Goal: Download file/media

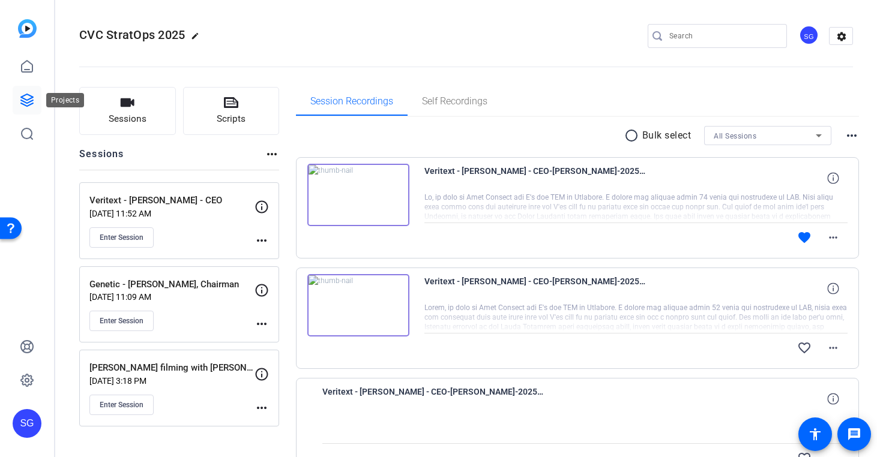
click at [25, 101] on icon at bounding box center [27, 100] width 14 height 14
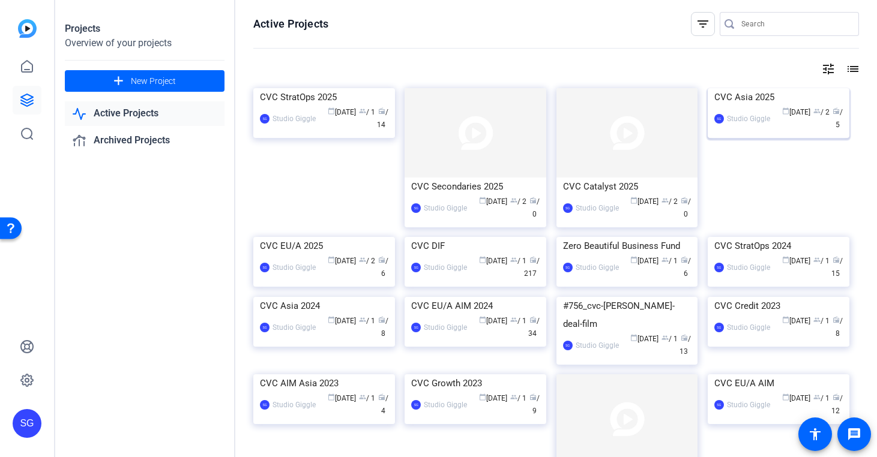
click at [757, 106] on div "CVC Asia 2025" at bounding box center [778, 97] width 128 height 18
click at [757, 177] on div "Projects Overview of your projects add New Project Active Projects Archived Pro…" at bounding box center [466, 228] width 822 height 457
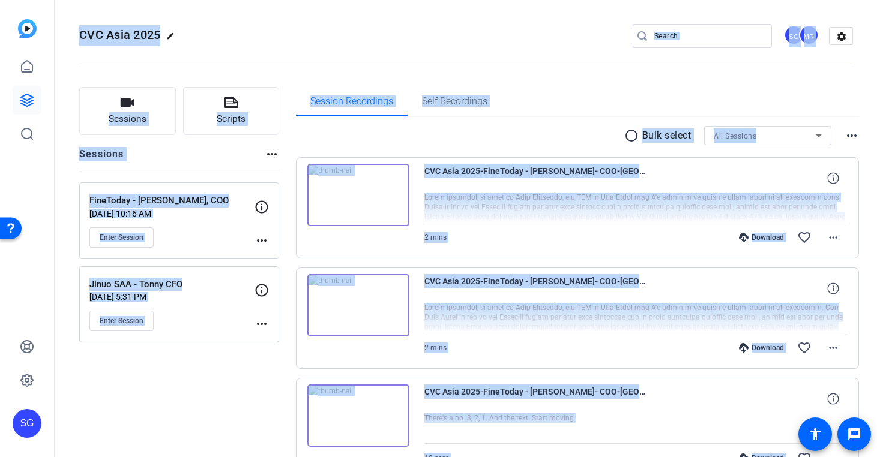
click at [214, 246] on div "Enter Session" at bounding box center [171, 237] width 165 height 20
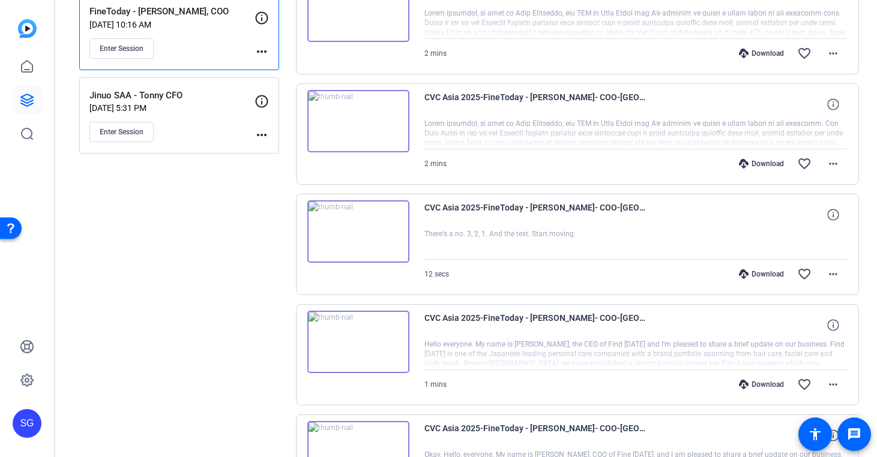
scroll to position [185, 0]
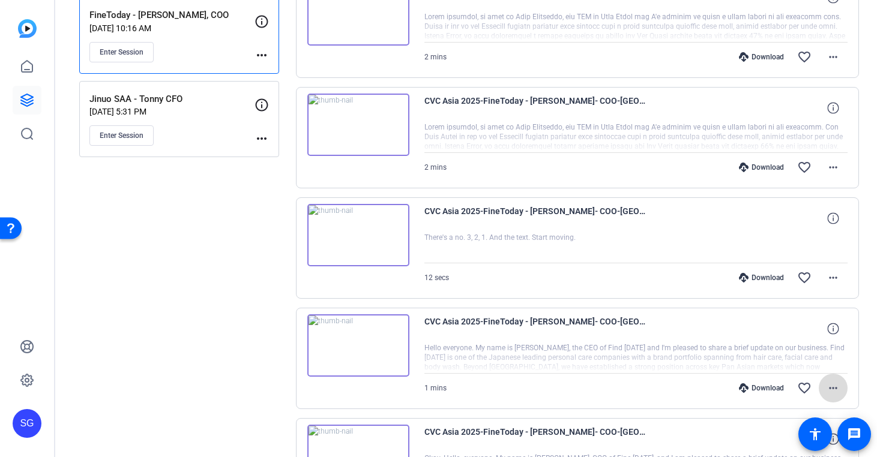
click at [839, 384] on mat-icon "more_horiz" at bounding box center [833, 388] width 14 height 14
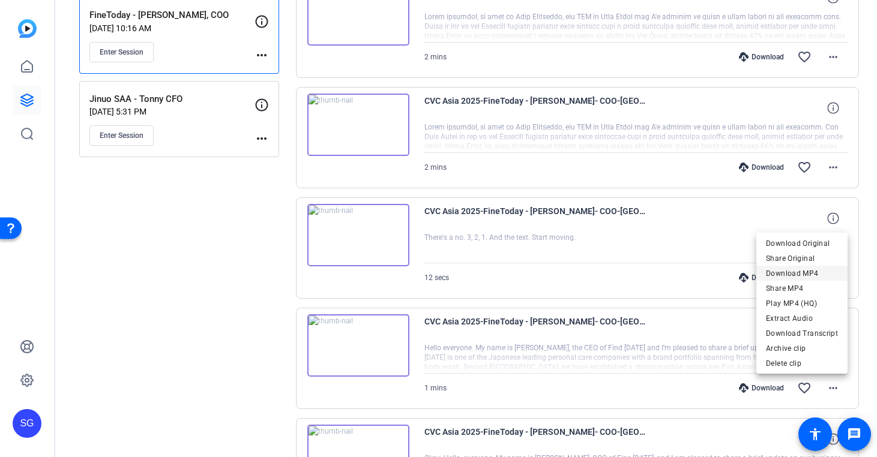
click at [810, 272] on span "Download MP4" at bounding box center [802, 273] width 72 height 14
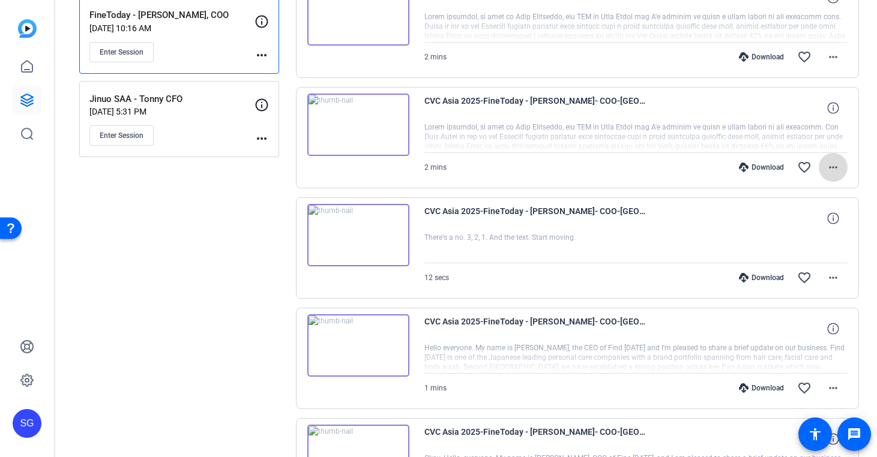
click at [837, 169] on mat-icon "more_horiz" at bounding box center [833, 167] width 14 height 14
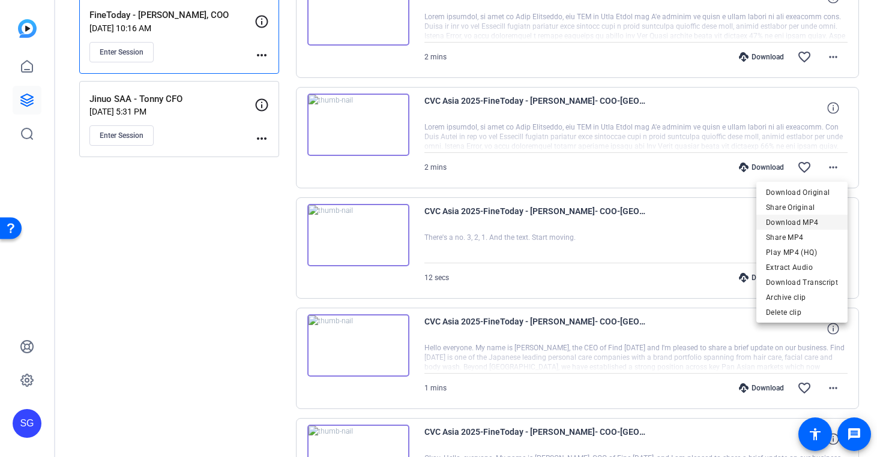
click at [814, 221] on span "Download MP4" at bounding box center [802, 222] width 72 height 14
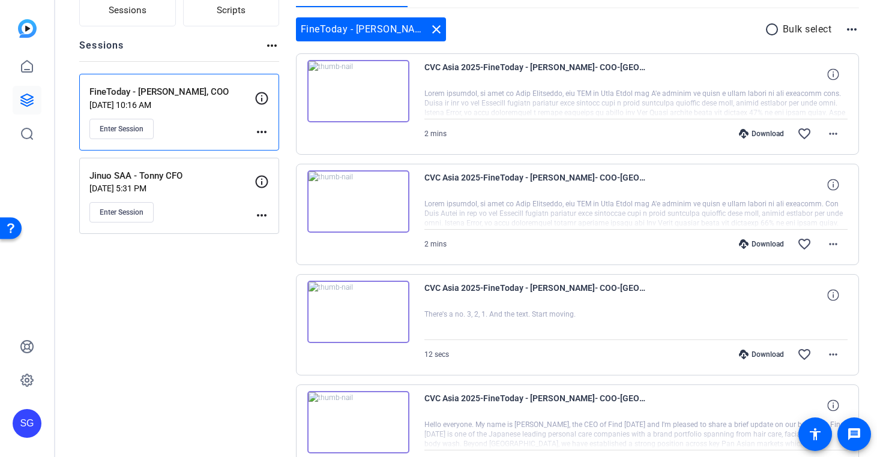
scroll to position [100, 0]
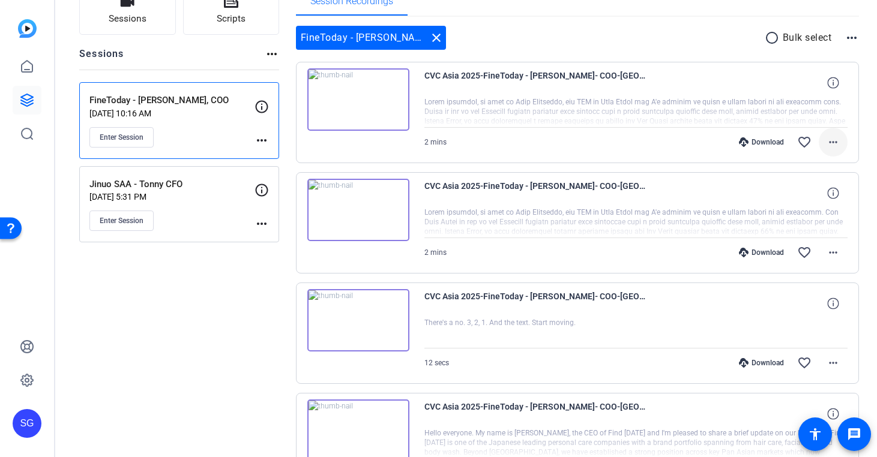
click at [833, 140] on mat-icon "more_horiz" at bounding box center [833, 142] width 14 height 14
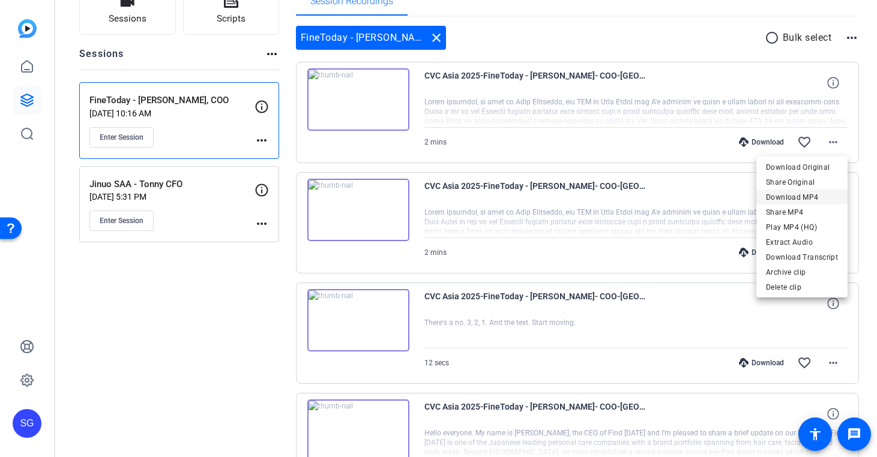
click at [807, 194] on span "Download MP4" at bounding box center [802, 197] width 72 height 14
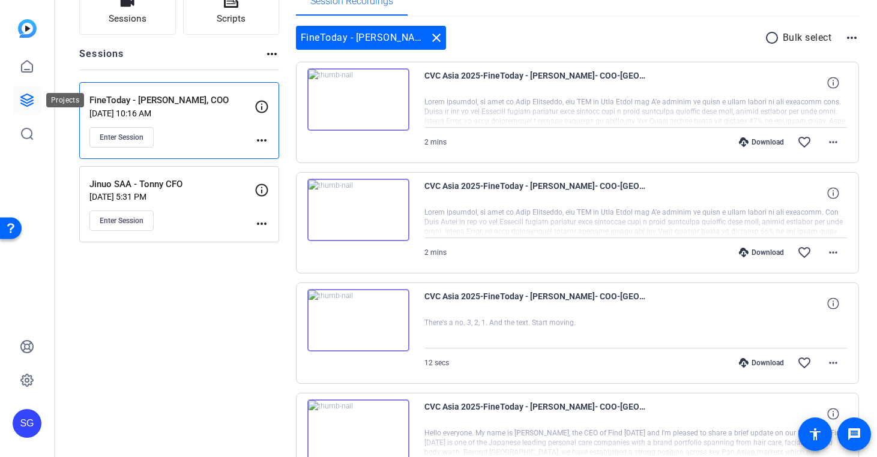
click at [27, 97] on icon at bounding box center [27, 100] width 14 height 14
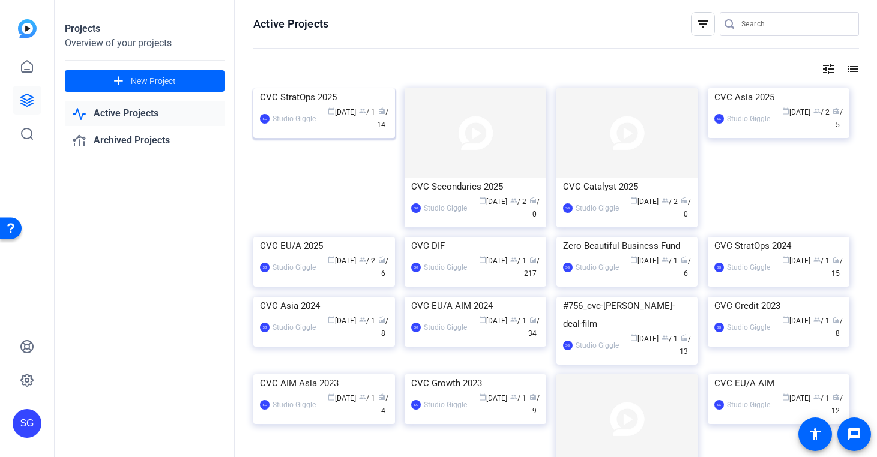
click at [352, 106] on div "CVC StratOps 2025" at bounding box center [324, 97] width 128 height 18
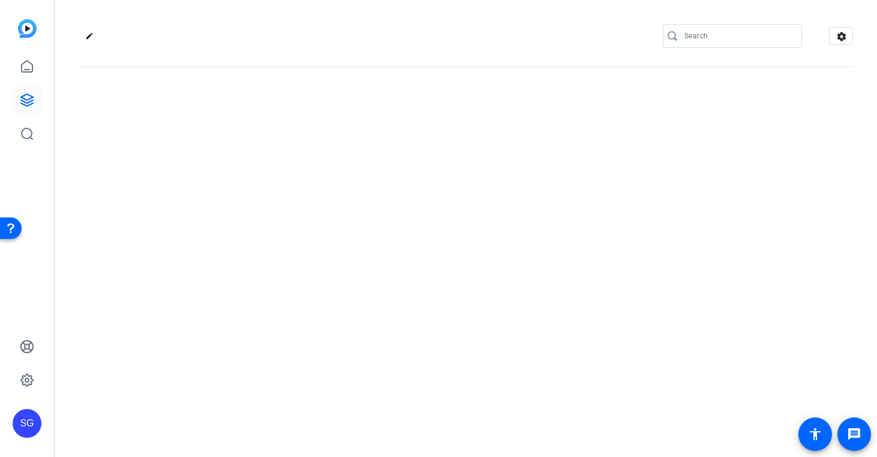
click at [352, 177] on div "edit settings" at bounding box center [466, 228] width 822 height 457
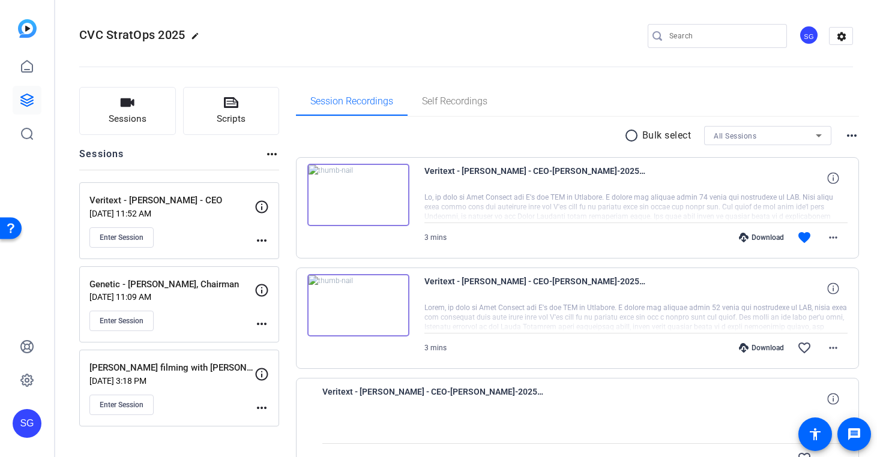
click at [231, 238] on div "Enter Session" at bounding box center [171, 237] width 165 height 20
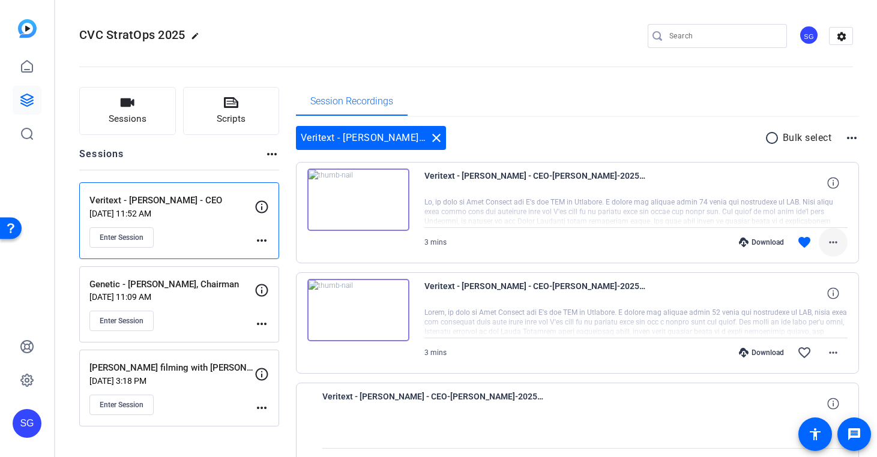
click at [836, 238] on mat-icon "more_horiz" at bounding box center [833, 242] width 14 height 14
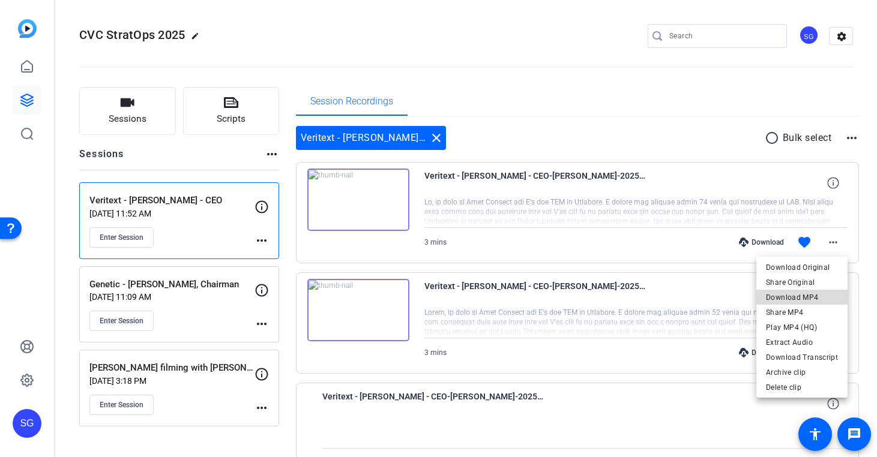
click at [817, 298] on span "Download MP4" at bounding box center [802, 298] width 72 height 14
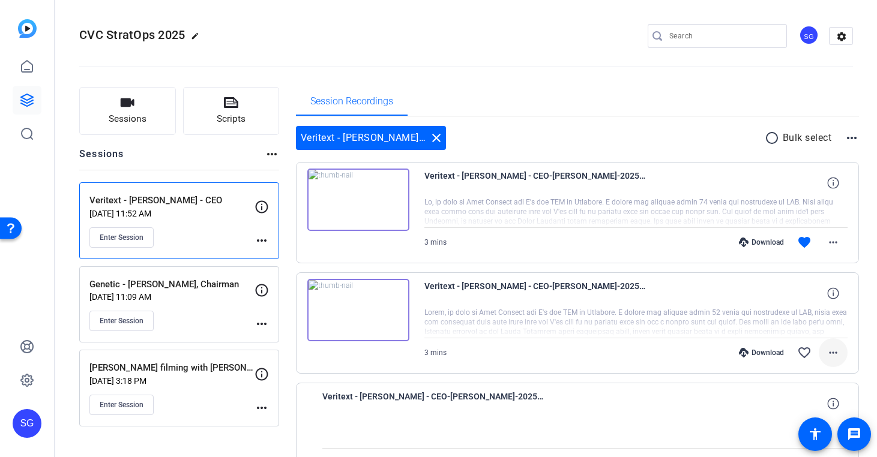
click at [839, 352] on mat-icon "more_horiz" at bounding box center [833, 353] width 14 height 14
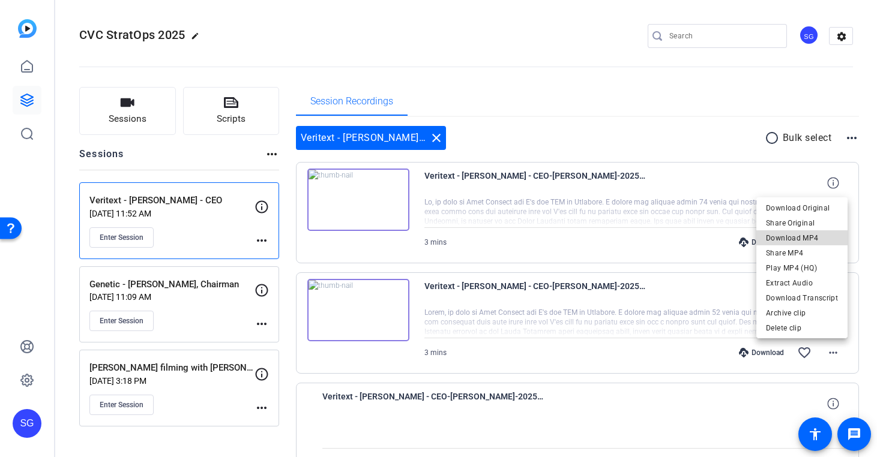
click at [813, 241] on span "Download MP4" at bounding box center [802, 238] width 72 height 14
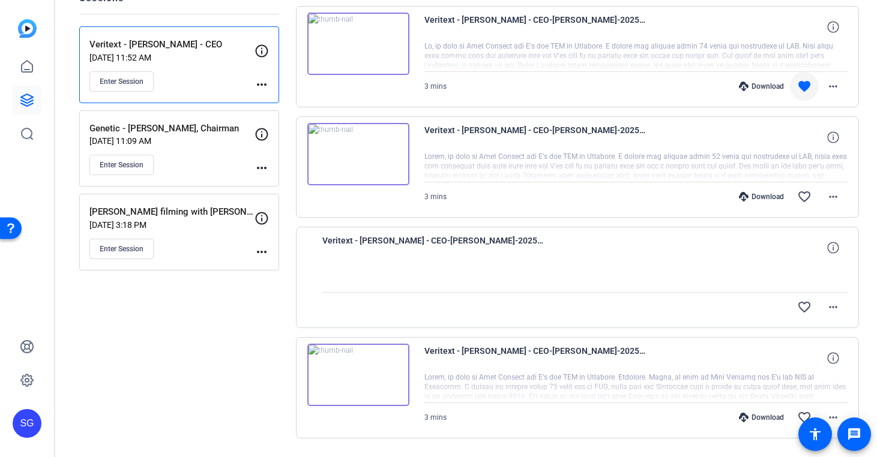
scroll to position [191, 0]
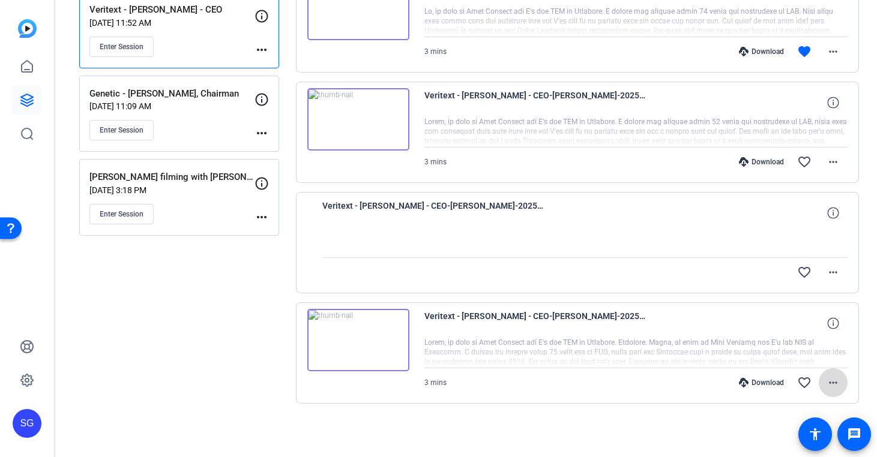
click at [831, 380] on mat-icon "more_horiz" at bounding box center [833, 383] width 14 height 14
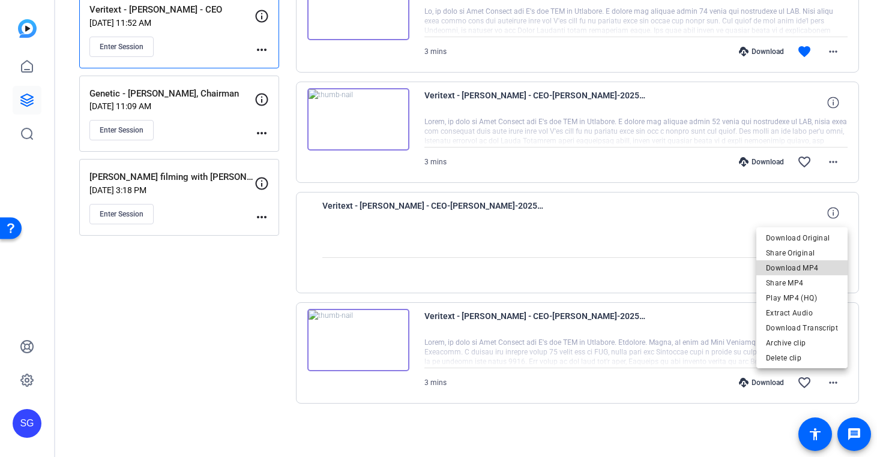
click at [822, 264] on span "Download MP4" at bounding box center [802, 268] width 72 height 14
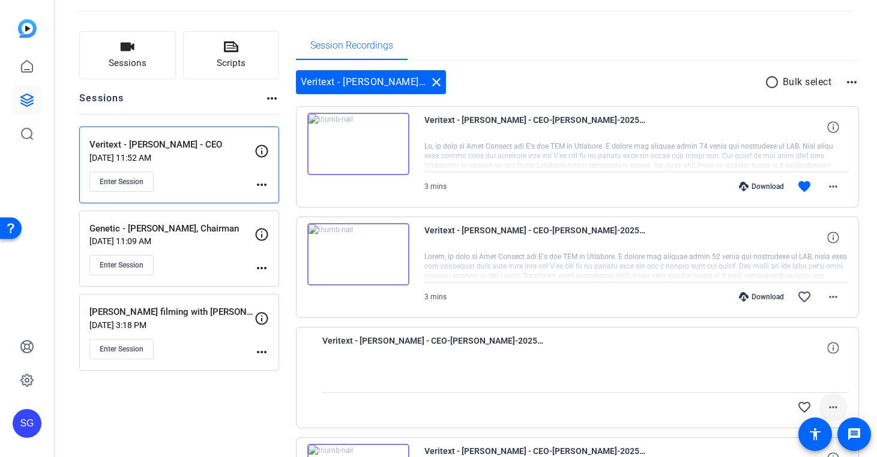
scroll to position [0, 0]
